Goal: Check status: Check status

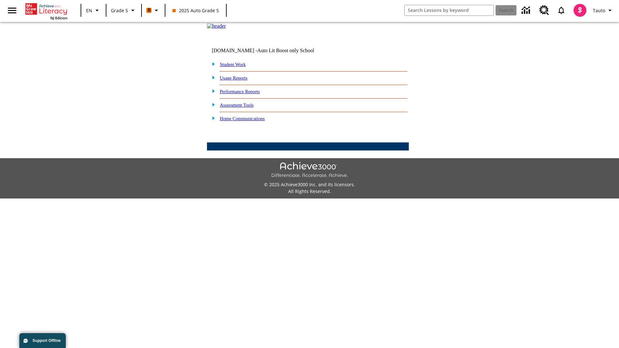
click at [237, 67] on link "Student Work" at bounding box center [233, 64] width 26 height 5
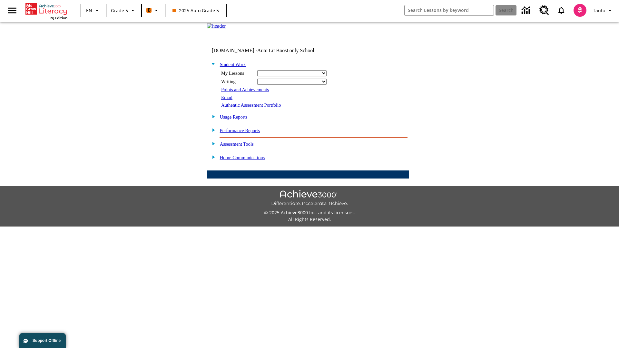
select select "/options/reports/?report_id=12&atype=21&section=2"
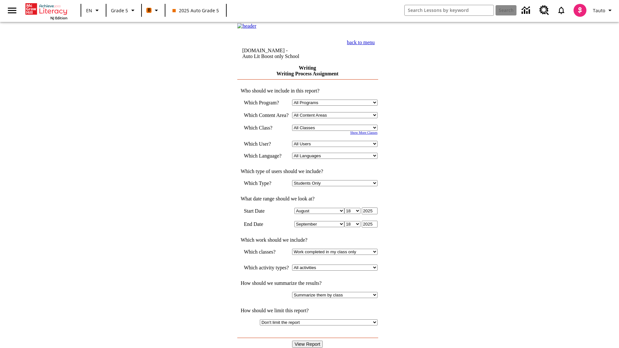
select select "11133131"
click at [337, 147] on select "All Users Cat, Sautoen Cat, Sautoes Cat, Sautoss Donotlogin, Sautoen Twoschools…" at bounding box center [334, 144] width 85 height 6
select select "21437107"
click at [308, 341] on input "View Report" at bounding box center [307, 344] width 31 height 7
